Goal: Task Accomplishment & Management: Use online tool/utility

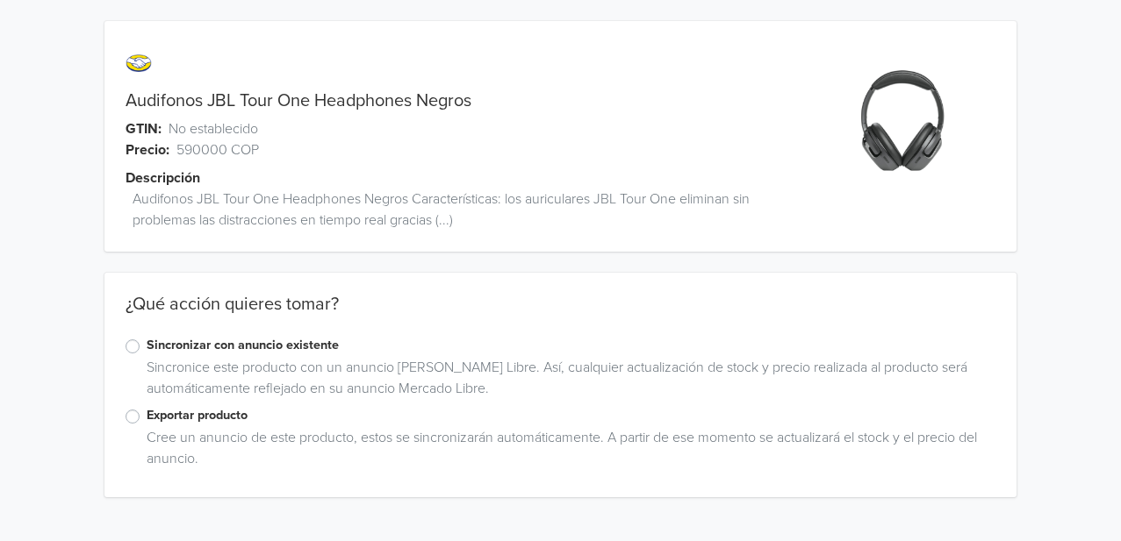
click at [161, 419] on label "Exportar producto" at bounding box center [571, 415] width 849 height 19
click at [0, 0] on input "Exportar producto" at bounding box center [0, 0] width 0 height 0
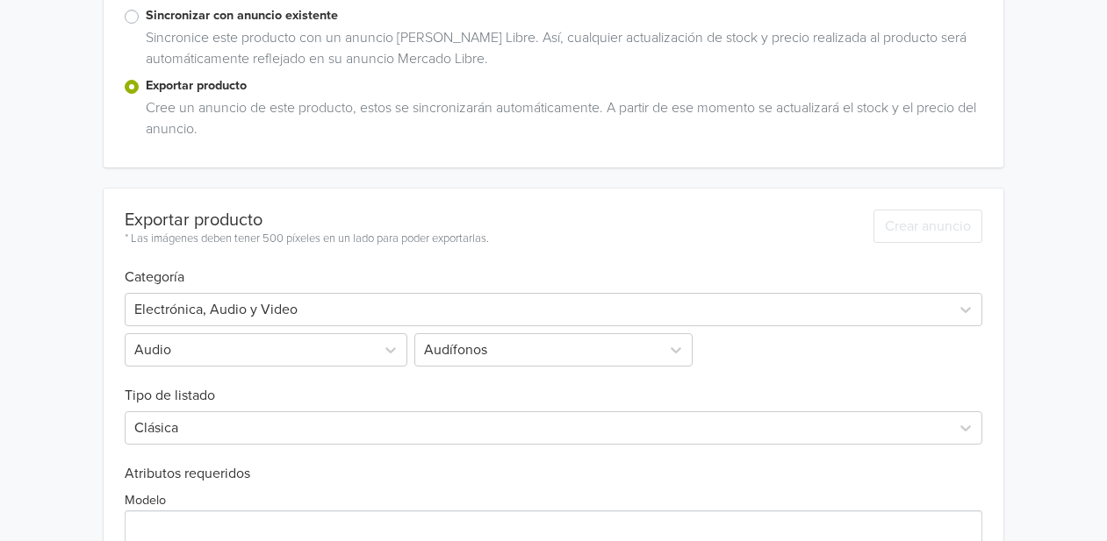
scroll to position [525, 0]
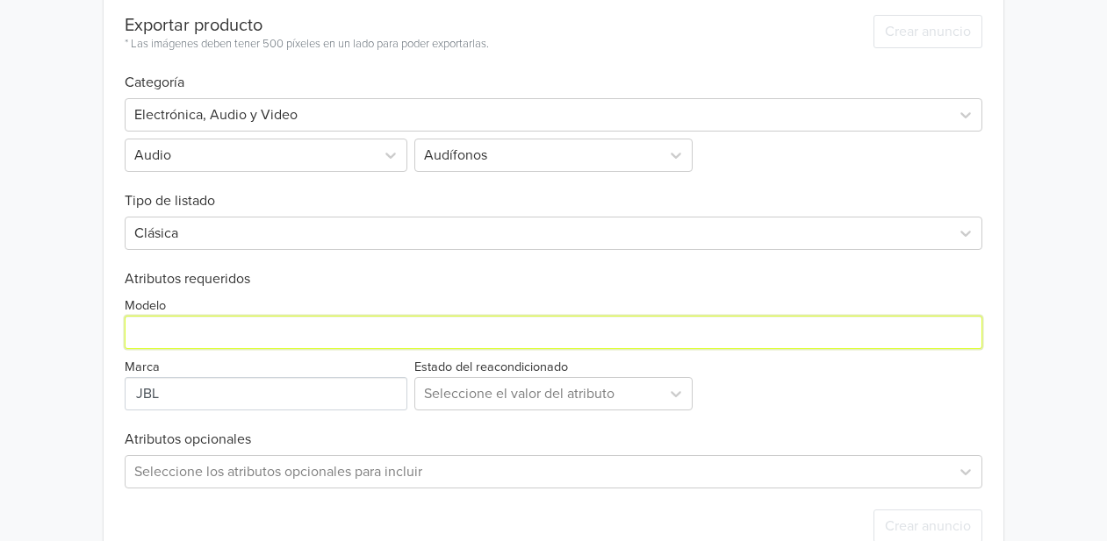
click at [253, 334] on input "Modelo" at bounding box center [554, 332] width 858 height 33
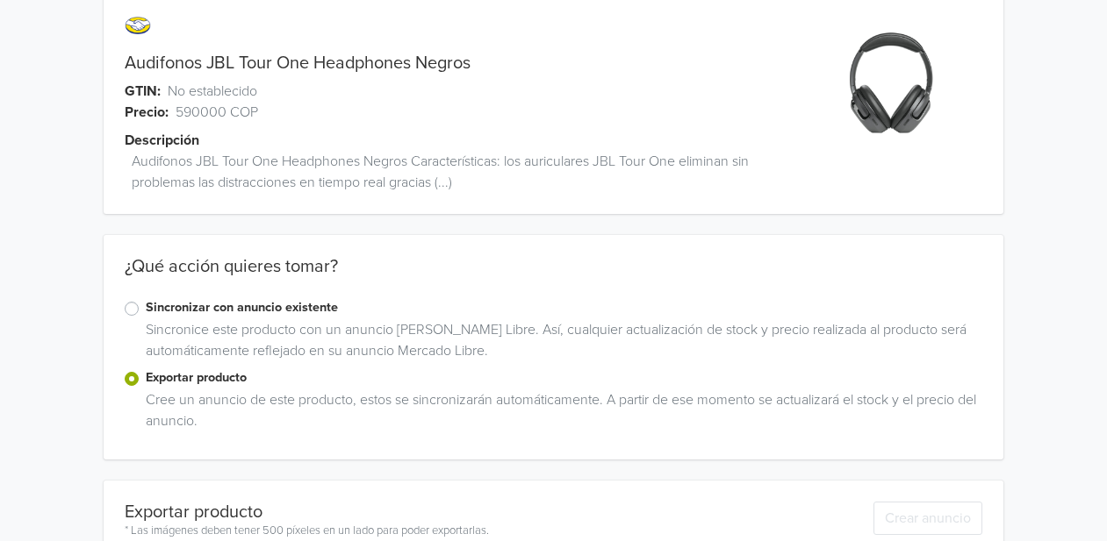
scroll to position [0, 0]
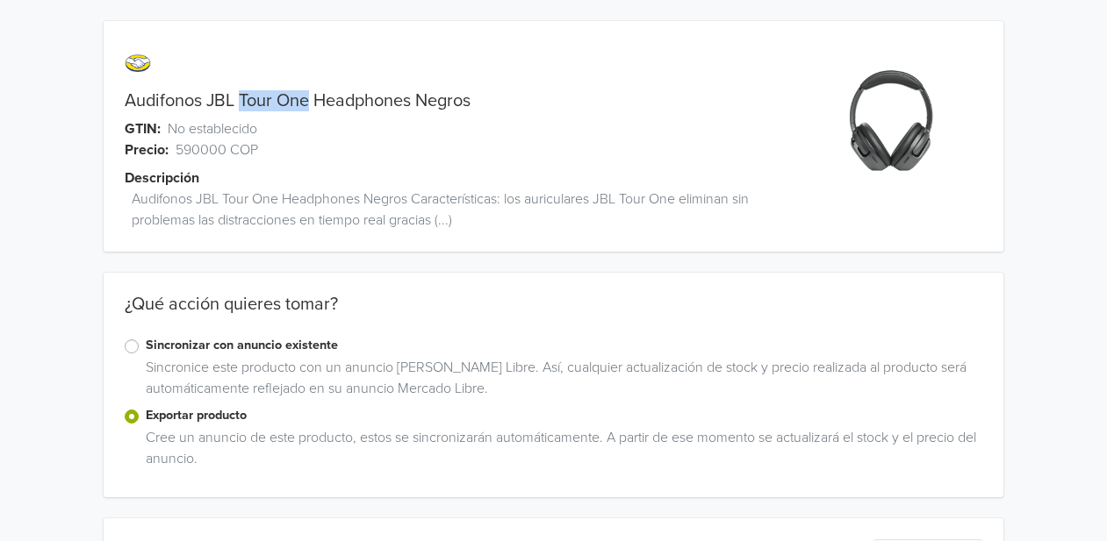
drag, startPoint x: 240, startPoint y: 97, endPoint x: 310, endPoint y: 104, distance: 69.7
click at [310, 104] on link "Audifonos JBL Tour One Headphones Negros" at bounding box center [298, 100] width 346 height 21
copy link "Tour One"
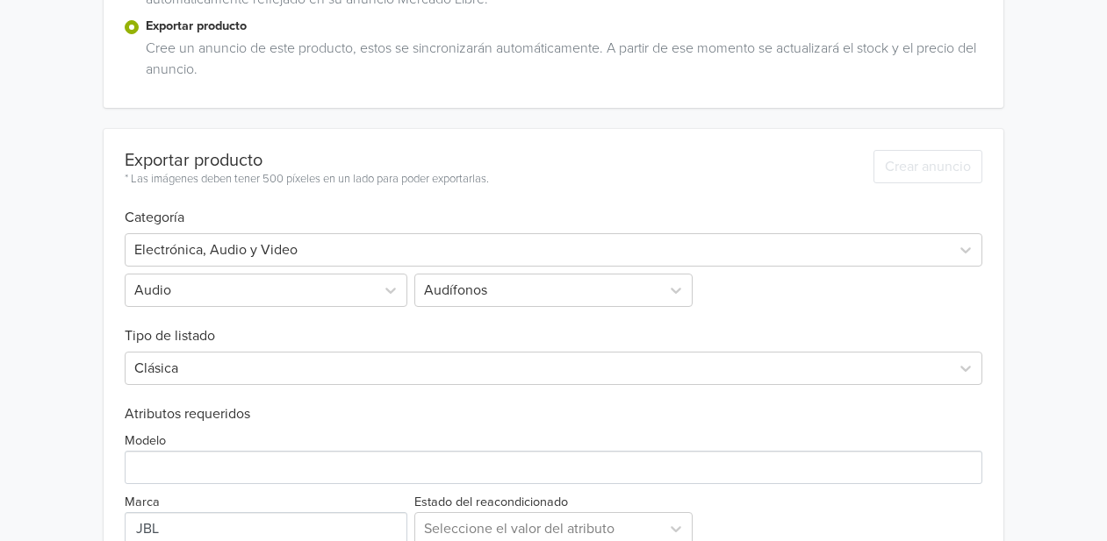
scroll to position [569, 0]
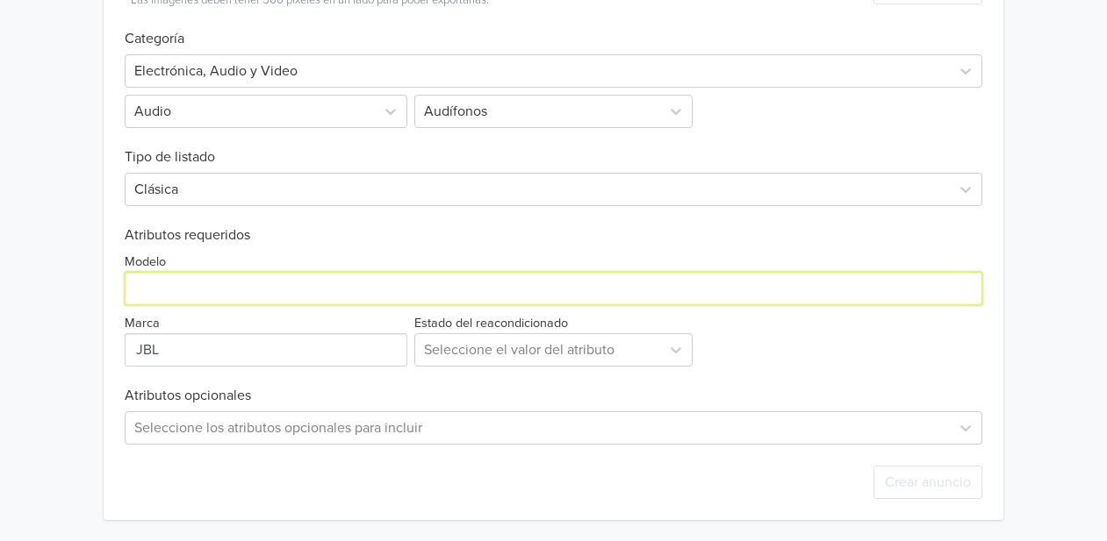
click at [212, 284] on input "Modelo" at bounding box center [554, 288] width 858 height 33
paste input "Tour One"
type input "Tour One"
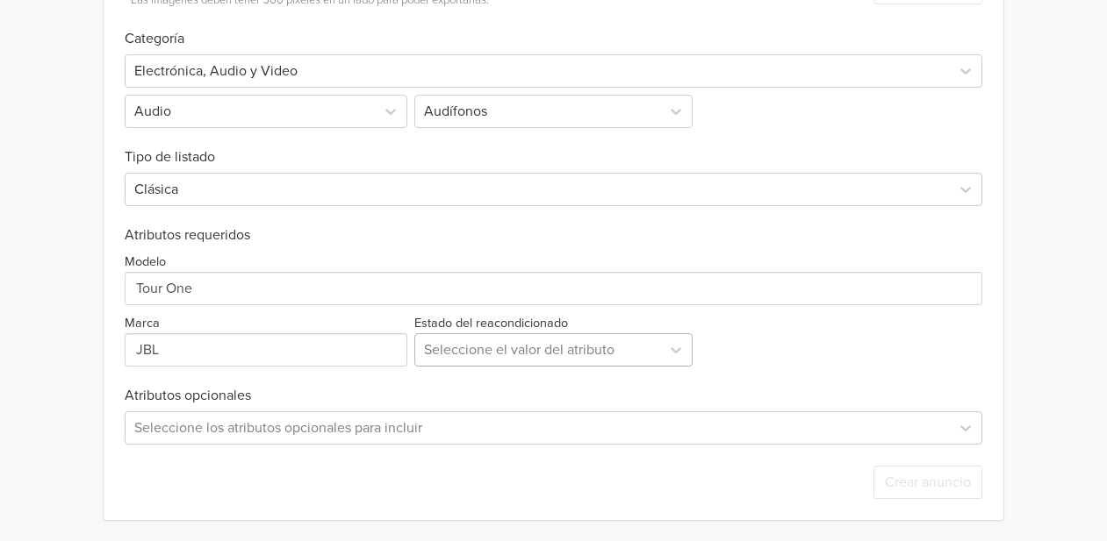
click at [475, 352] on div at bounding box center [538, 350] width 228 height 25
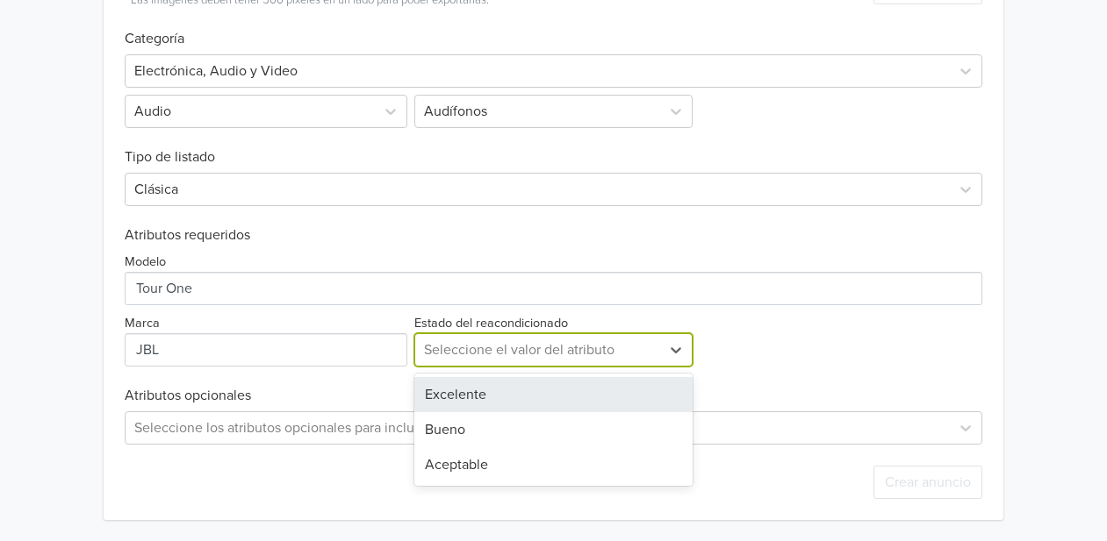
click at [470, 391] on div "Excelente" at bounding box center [553, 394] width 279 height 35
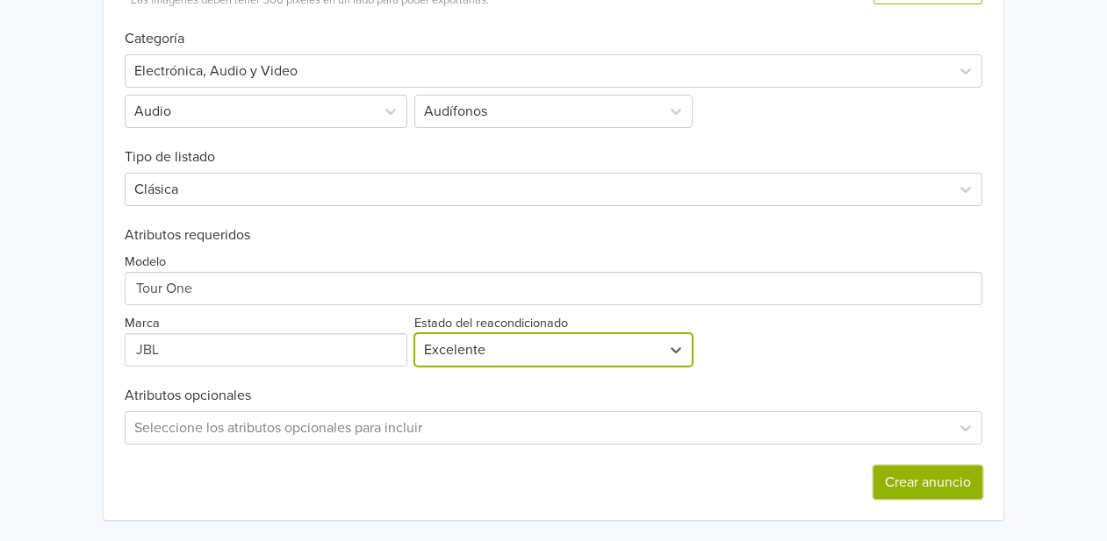
click at [900, 471] on button "Crear anuncio" at bounding box center [927, 482] width 109 height 33
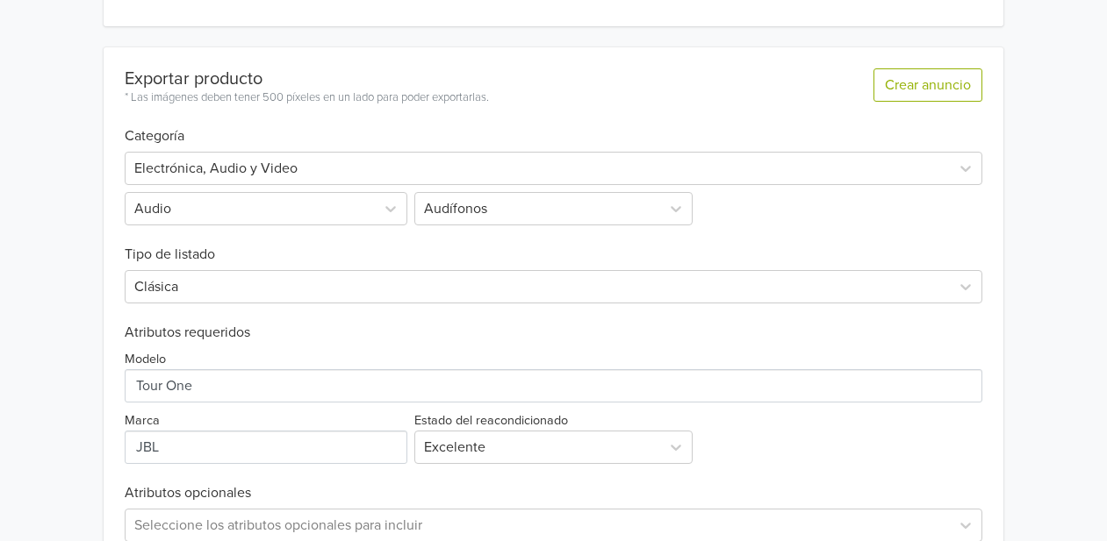
scroll to position [0, 0]
